Goal: Information Seeking & Learning: Find specific page/section

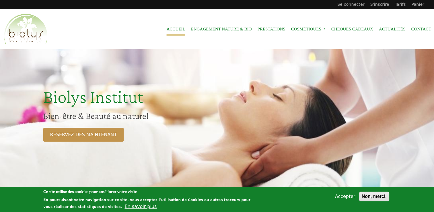
click at [345, 198] on button "Accepter" at bounding box center [345, 196] width 25 height 7
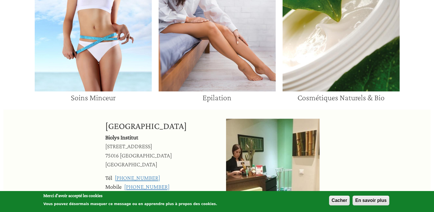
scroll to position [602, 0]
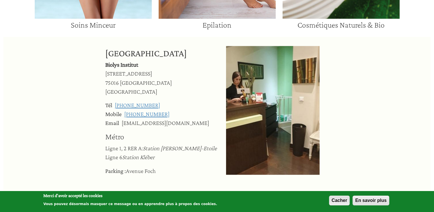
click at [338, 203] on button "Cacher" at bounding box center [339, 200] width 21 height 10
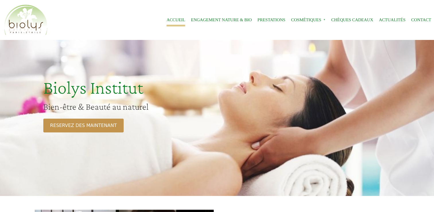
scroll to position [0, 0]
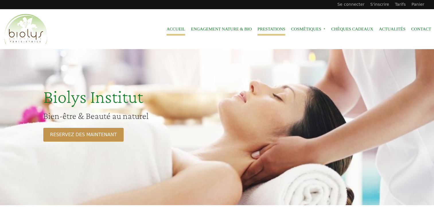
click at [268, 30] on link "Prestations" at bounding box center [271, 29] width 28 height 13
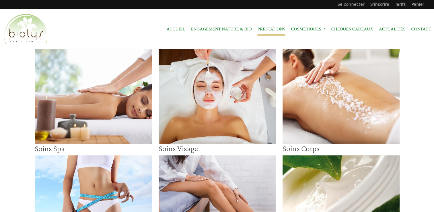
click at [59, 119] on img at bounding box center [93, 96] width 117 height 94
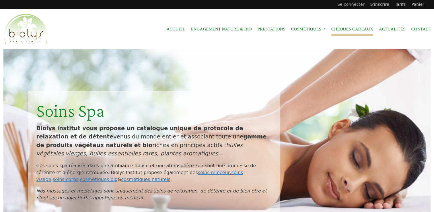
click at [338, 28] on link "Chèques cadeaux" at bounding box center [352, 29] width 42 height 13
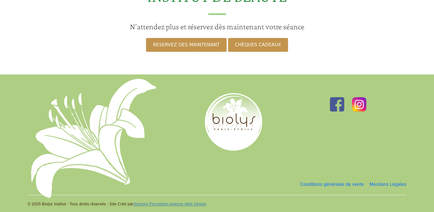
scroll to position [543, 0]
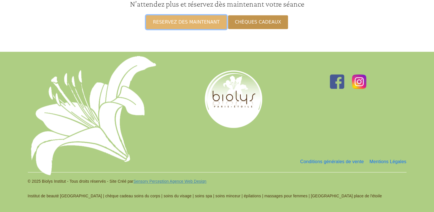
click at [184, 21] on link "RESERVEZ DES MAINTENANT" at bounding box center [186, 22] width 80 height 14
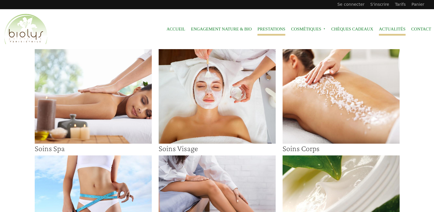
click at [391, 27] on link "Actualités" at bounding box center [392, 29] width 27 height 13
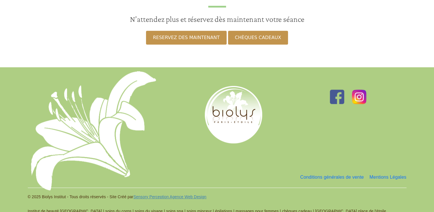
scroll to position [452, 0]
click at [335, 171] on link "Conditions générales de vente" at bounding box center [332, 176] width 64 height 11
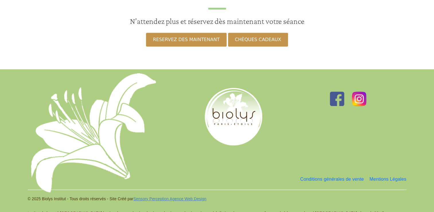
scroll to position [318, 0]
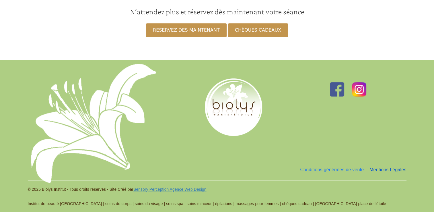
click at [382, 164] on link "Mentions Légales" at bounding box center [388, 169] width 37 height 11
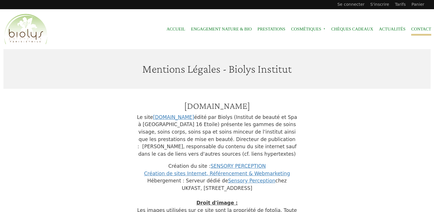
click at [419, 28] on link "Contact" at bounding box center [421, 29] width 20 height 13
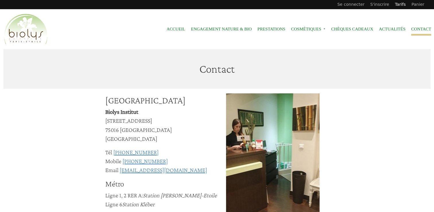
click at [400, 5] on link "Tarifs" at bounding box center [400, 4] width 17 height 9
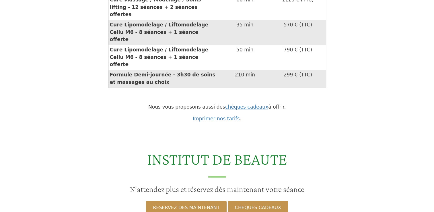
scroll to position [784, 0]
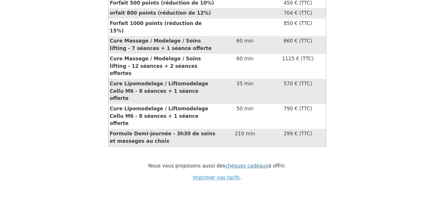
click at [210, 174] on link "Imprimer nos tarifs" at bounding box center [216, 177] width 47 height 6
click at [401, 71] on div "Les Forfaits & Cures BIOLYS Forfait 500 points (réduction de 10%) 450 € (TTC) o…" at bounding box center [216, 64] width 427 height 165
